Goal: Transaction & Acquisition: Purchase product/service

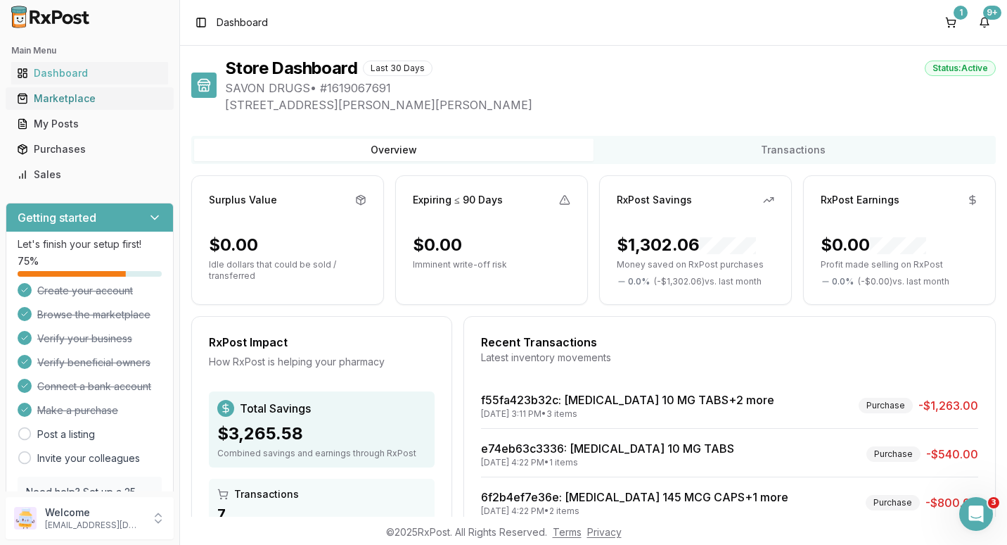
click at [70, 103] on div "Marketplace" at bounding box center [90, 98] width 146 height 14
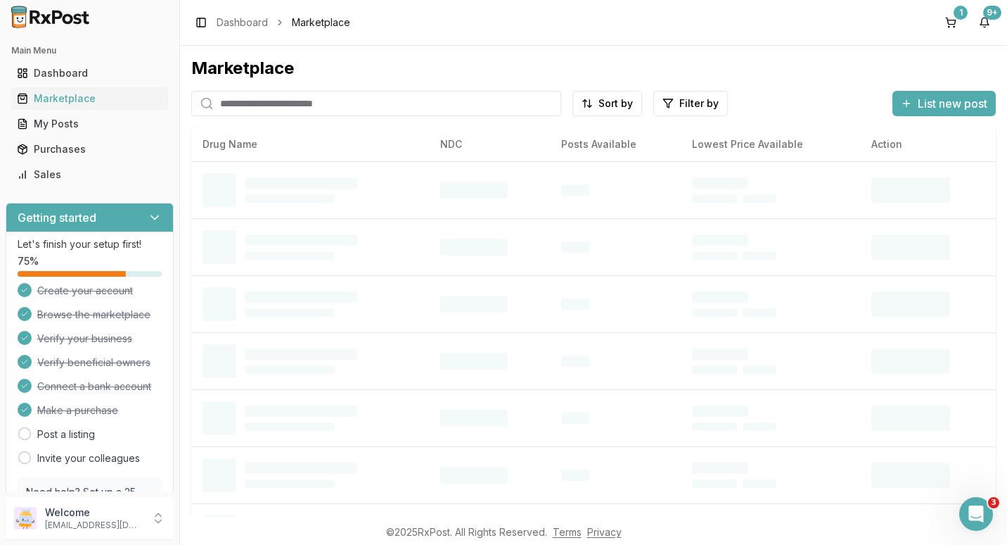
click at [268, 108] on input "search" at bounding box center [376, 103] width 370 height 25
type input "*********"
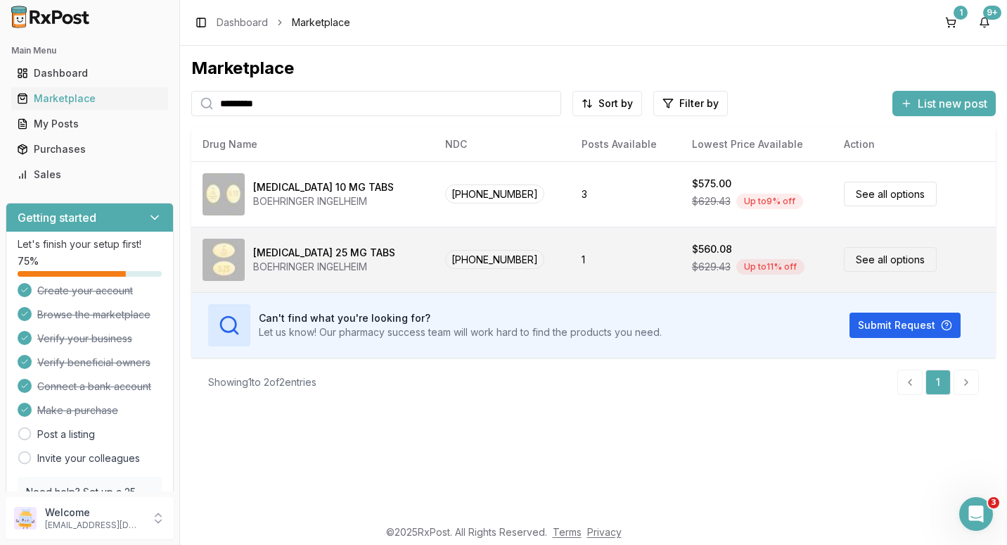
click at [858, 257] on link "See all options" at bounding box center [890, 259] width 93 height 25
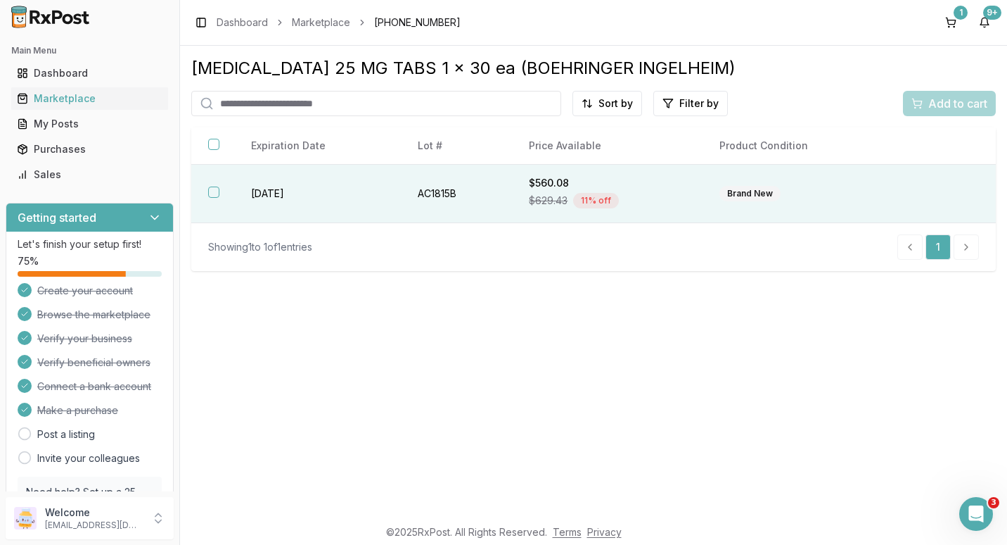
click at [215, 194] on button "button" at bounding box center [213, 191] width 11 height 11
click at [947, 109] on span "Add to cart" at bounding box center [958, 103] width 59 height 17
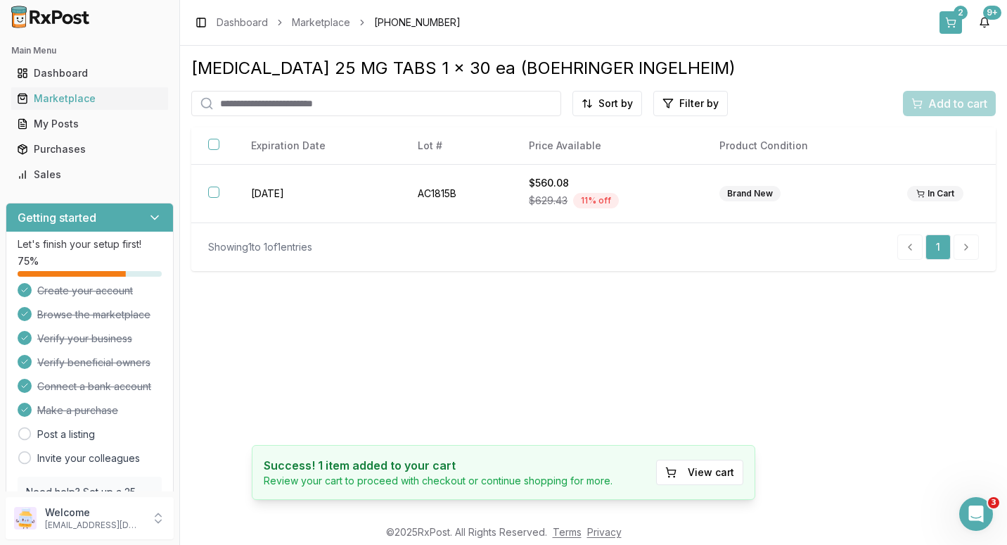
click at [959, 16] on div "2" at bounding box center [961, 13] width 14 height 14
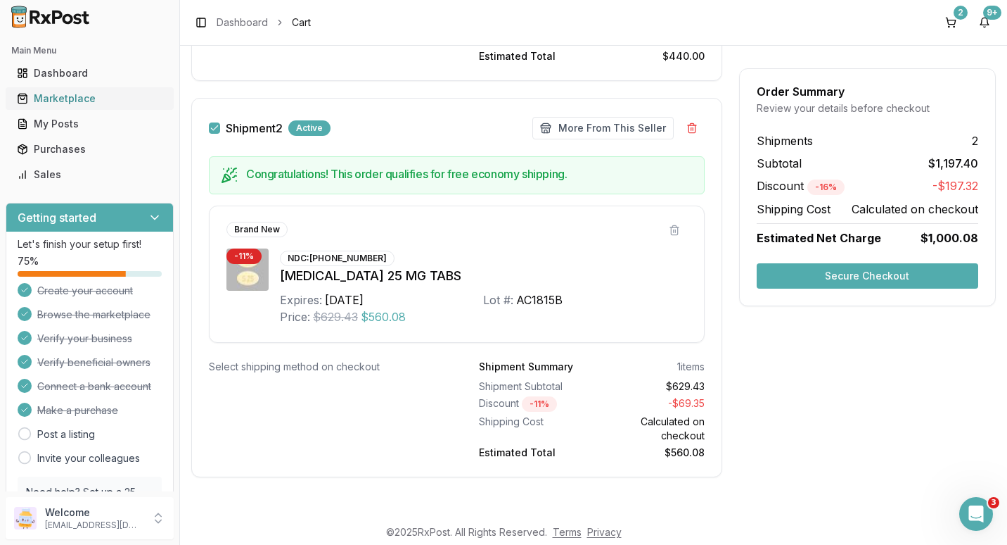
click at [68, 101] on div "Marketplace" at bounding box center [90, 98] width 146 height 14
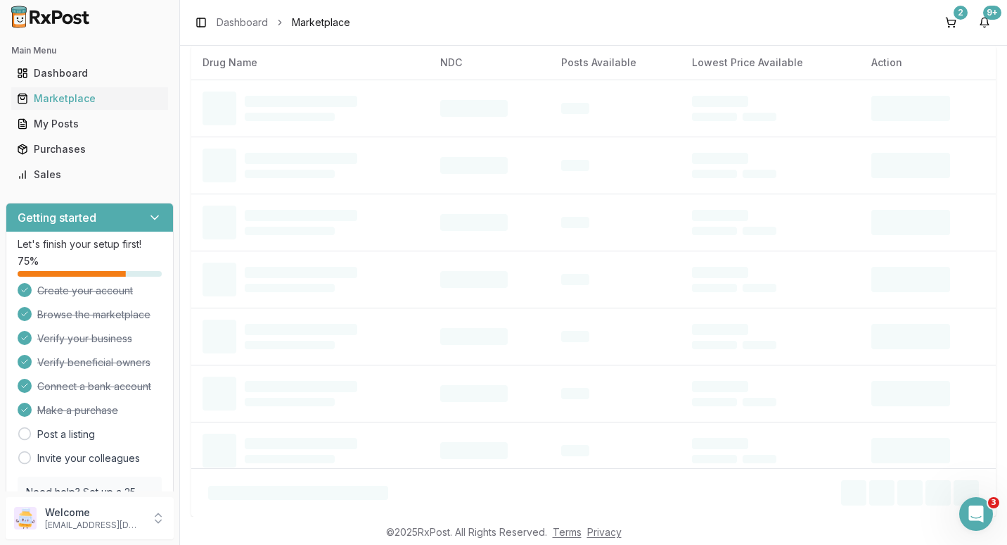
scroll to position [13, 0]
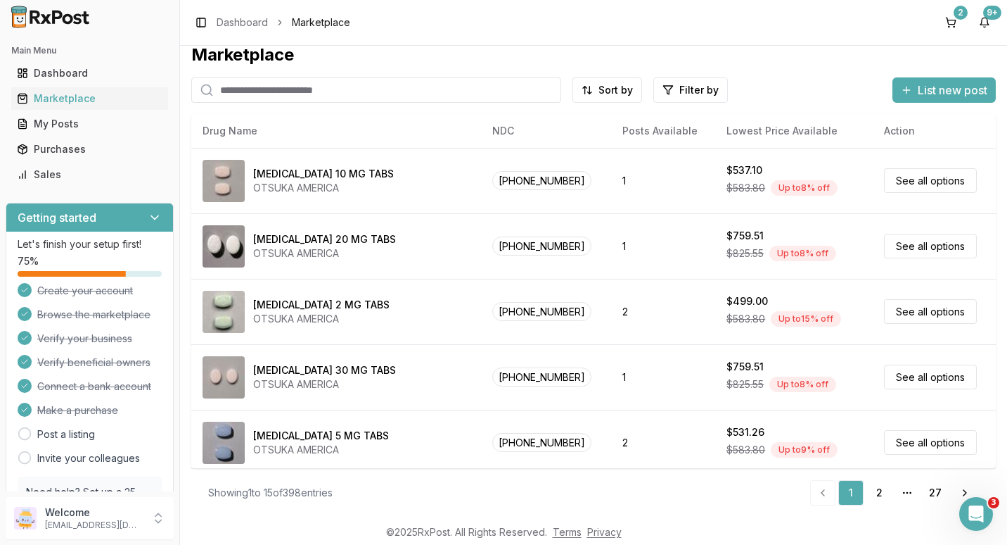
click at [259, 91] on input "search" at bounding box center [376, 89] width 370 height 25
type input "**********"
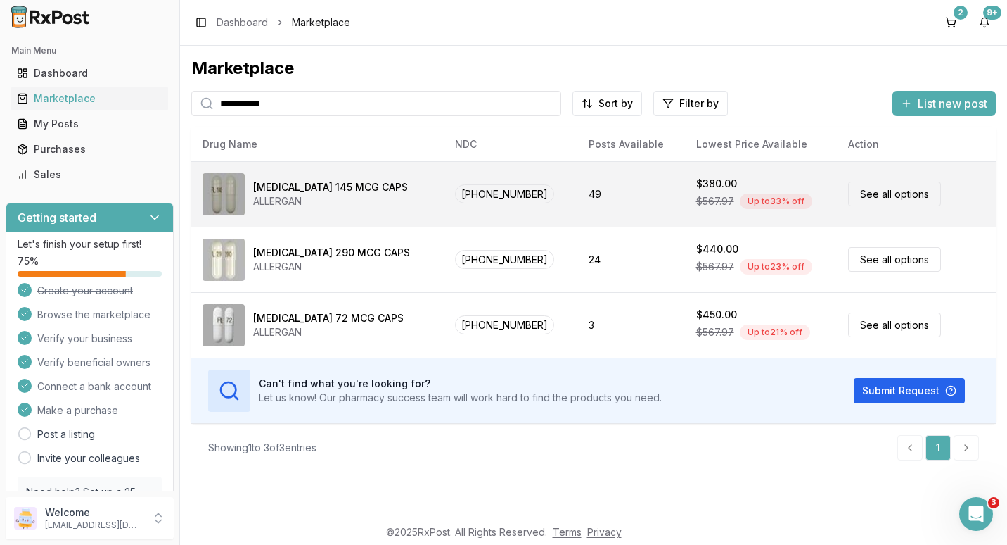
click at [870, 196] on link "See all options" at bounding box center [894, 194] width 93 height 25
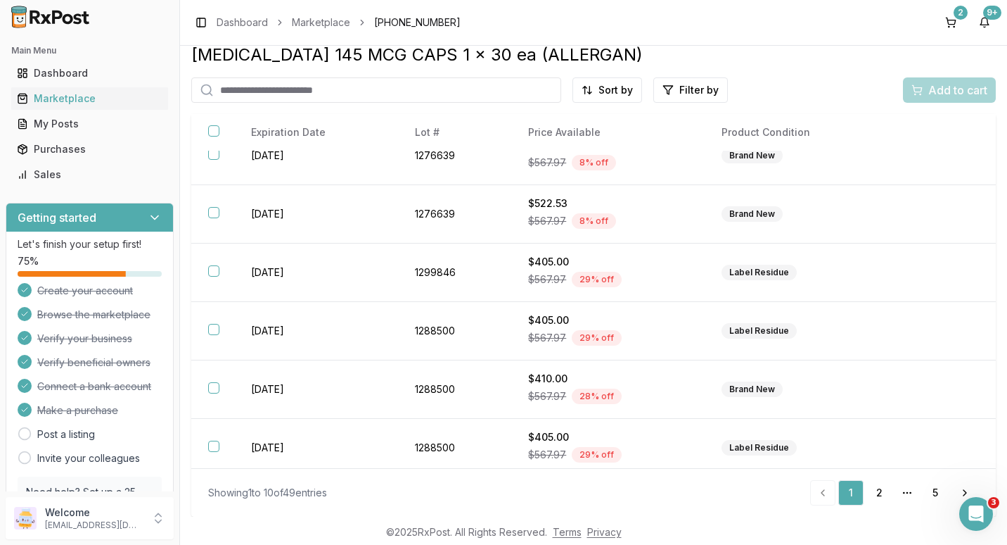
scroll to position [267, 0]
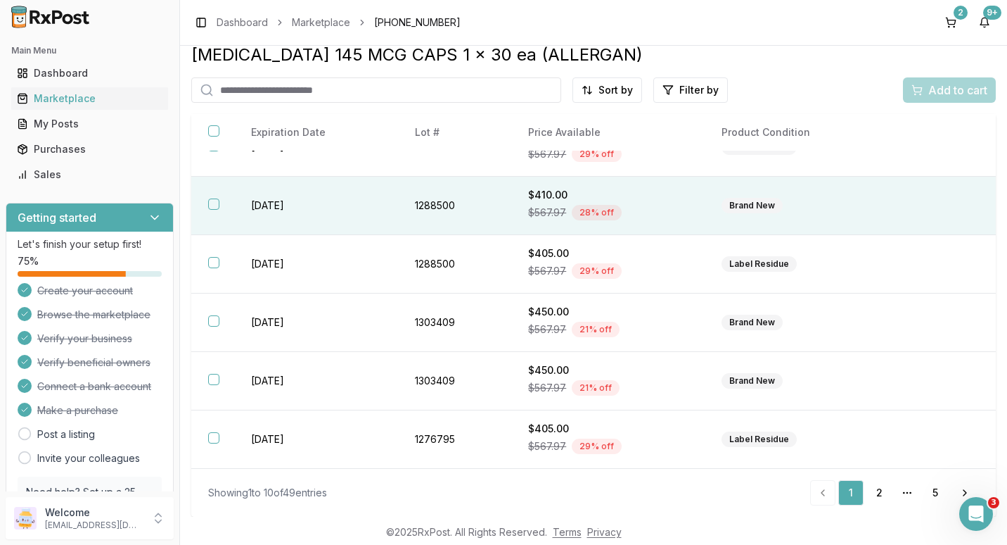
click at [214, 205] on button "button" at bounding box center [213, 203] width 11 height 11
click at [936, 87] on span "Add to cart" at bounding box center [958, 90] width 59 height 17
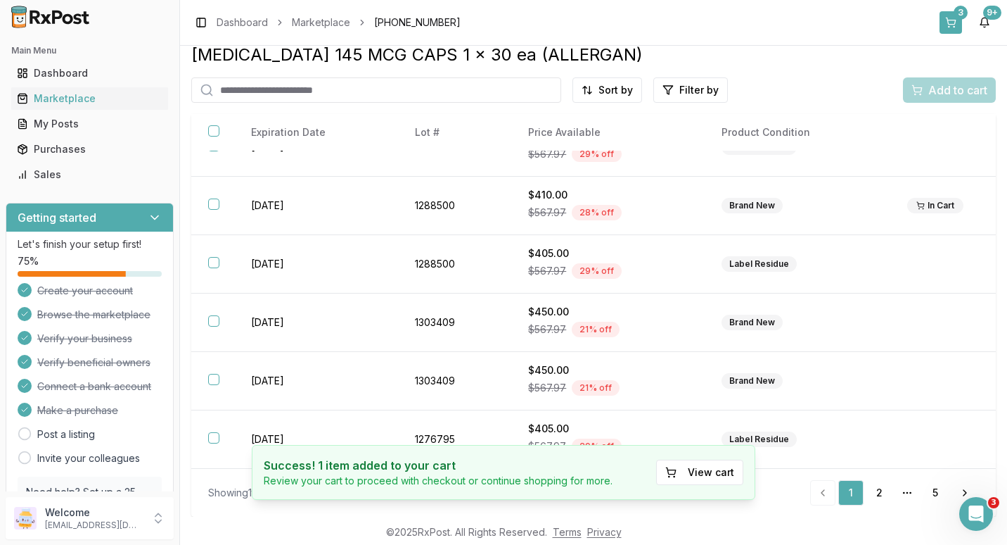
click at [959, 17] on div "3" at bounding box center [961, 13] width 14 height 14
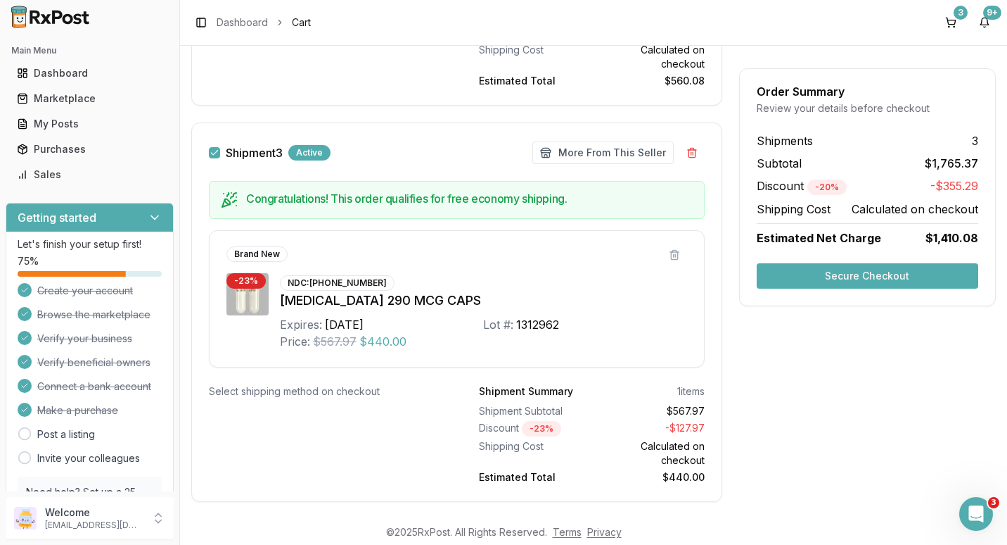
scroll to position [960, 0]
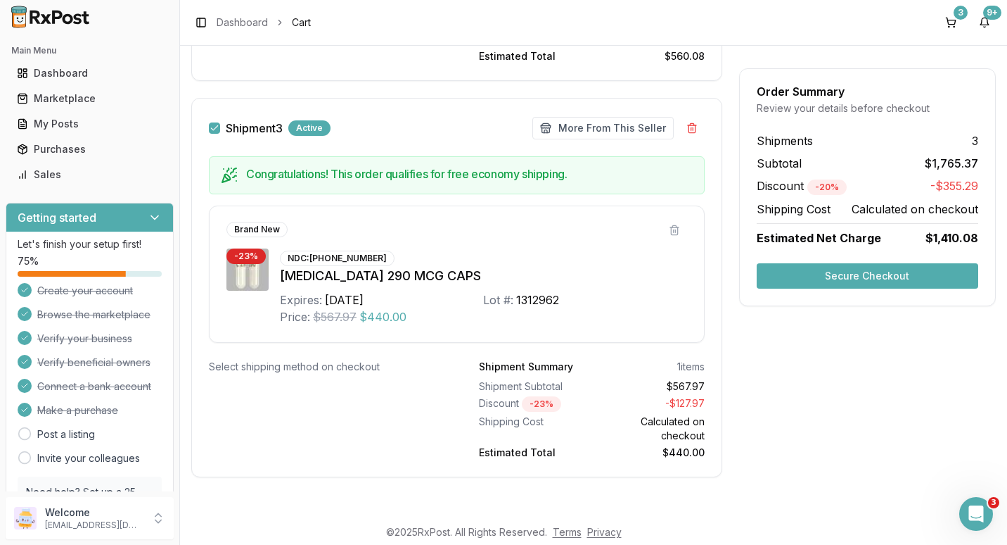
click at [890, 271] on button "Secure Checkout" at bounding box center [868, 275] width 222 height 25
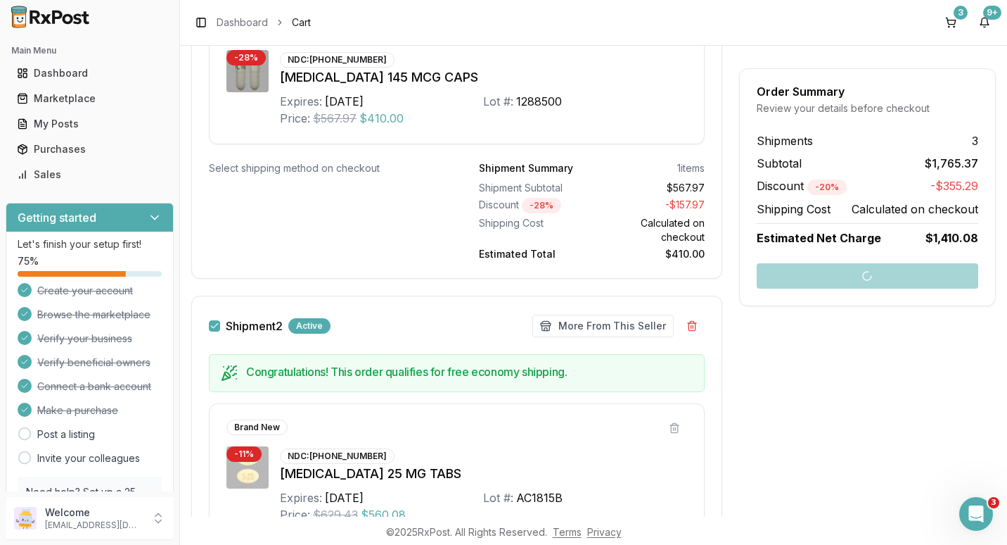
scroll to position [397, 0]
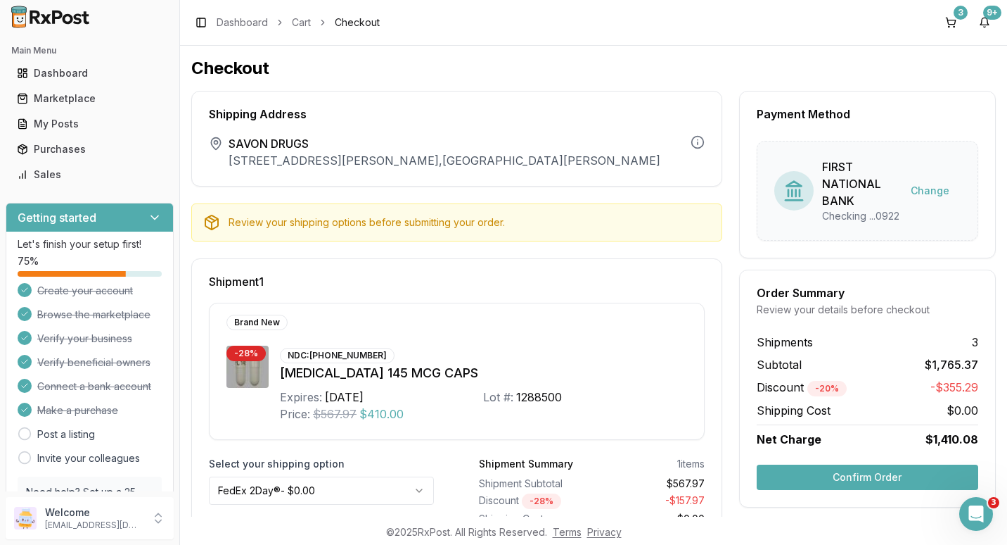
click at [852, 489] on button "Confirm Order" at bounding box center [868, 476] width 222 height 25
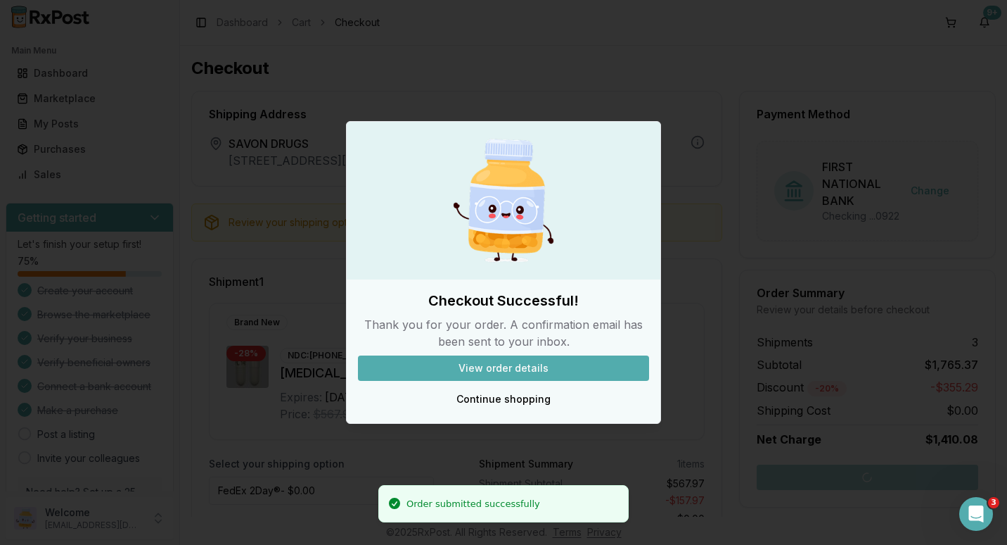
click at [514, 365] on button "View order details" at bounding box center [503, 367] width 291 height 25
